Goal: Transaction & Acquisition: Subscribe to service/newsletter

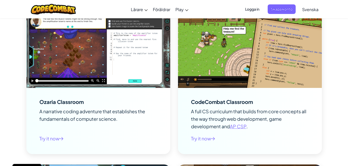
scroll to position [684, 0]
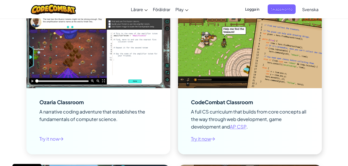
click at [206, 140] on span "Try it now" at bounding box center [203, 139] width 24 height 8
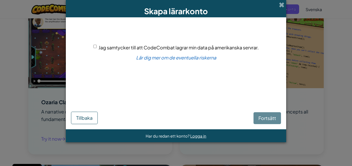
click at [224, 47] on span "Jag samtycker till att CodeCombat lagrar min data på amerikanska servrar." at bounding box center [178, 48] width 160 height 6
click at [97, 47] on input "Jag samtycker till att CodeCombat lagrar min data på amerikanska servrar." at bounding box center [94, 46] width 3 height 3
checkbox input "true"
click at [267, 117] on span "Fortsätt" at bounding box center [267, 118] width 18 height 6
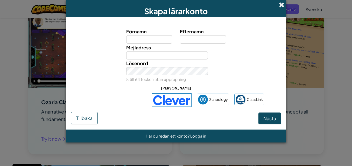
click at [282, 5] on span at bounding box center [281, 4] width 5 height 5
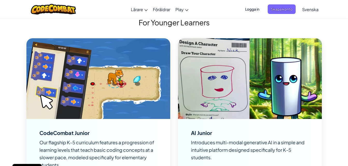
scroll to position [1191, 0]
